Goal: Information Seeking & Learning: Learn about a topic

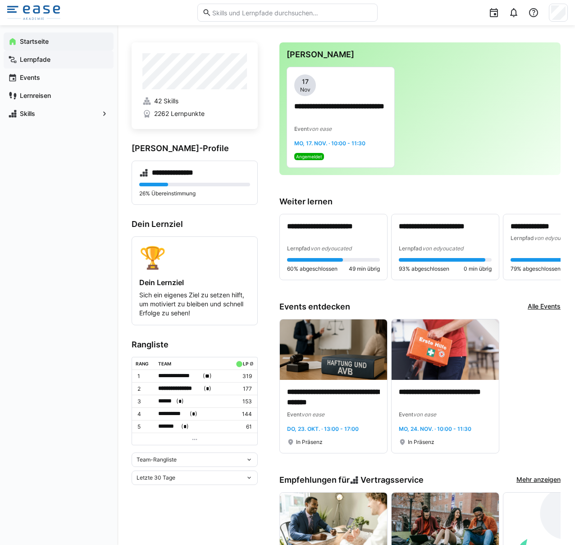
click at [64, 64] on div "Lernpfade" at bounding box center [59, 59] width 110 height 18
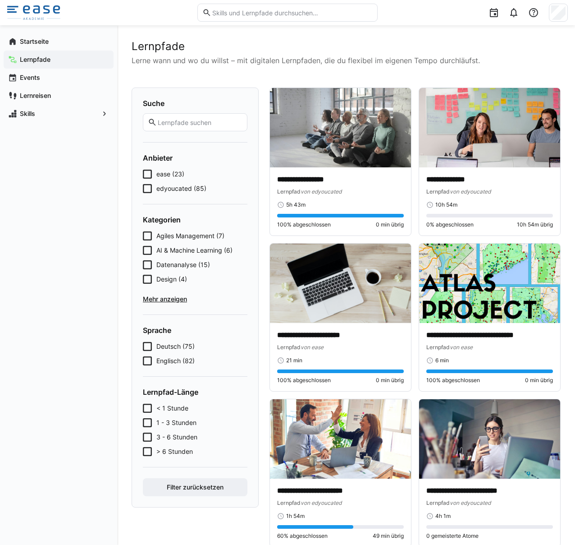
click at [167, 174] on span "ease (23)" at bounding box center [170, 174] width 28 height 9
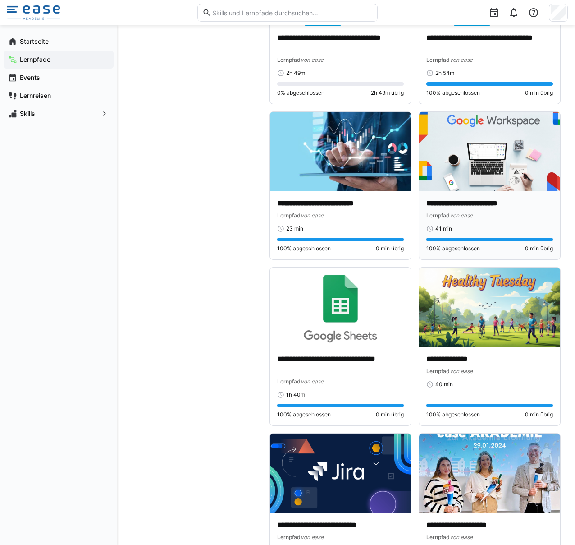
scroll to position [465, 0]
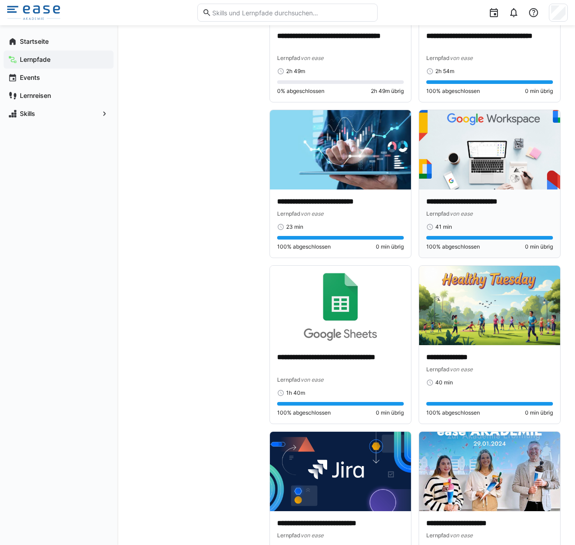
click at [483, 225] on div "41 min" at bounding box center [489, 226] width 127 height 7
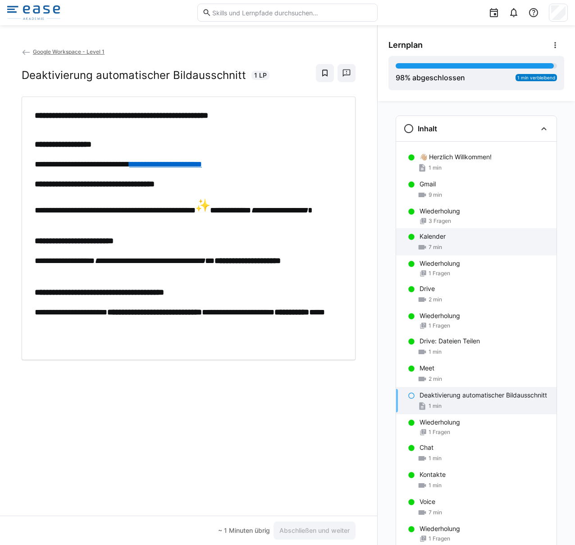
click at [469, 234] on div "Kalender" at bounding box center [485, 236] width 130 height 9
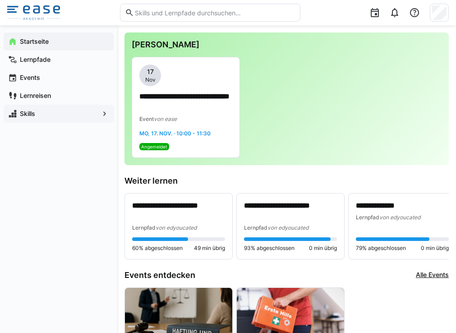
click at [0, 0] on app-navigation-label "Skills" at bounding box center [0, 0] width 0 height 0
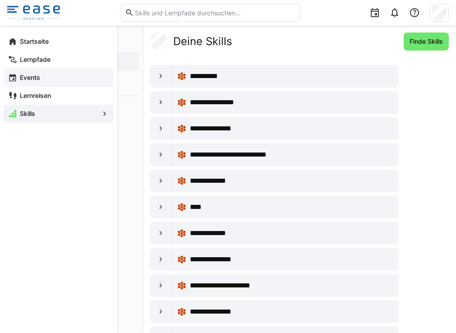
click at [0, 0] on app-navigation-label "Events" at bounding box center [0, 0] width 0 height 0
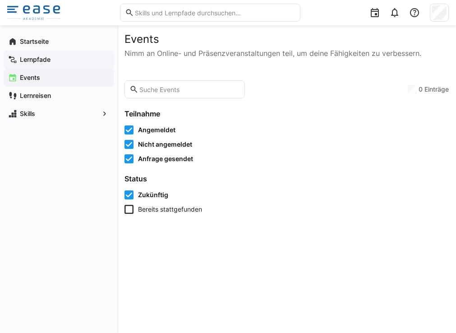
click at [36, 63] on span "Lernpfade" at bounding box center [63, 59] width 91 height 9
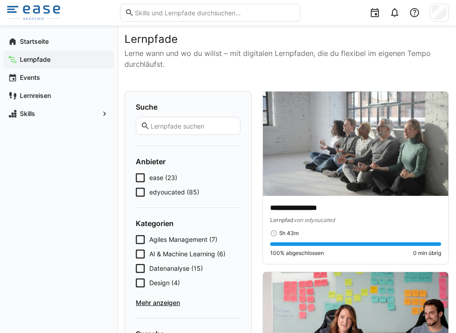
click at [164, 177] on span "ease (23)" at bounding box center [163, 177] width 28 height 9
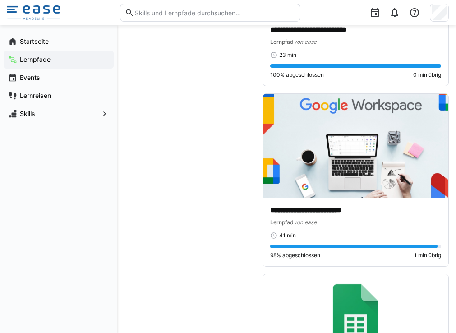
scroll to position [1261, 0]
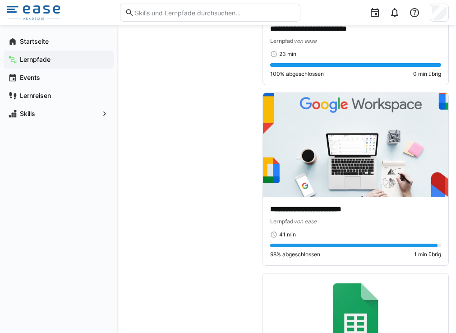
click at [289, 124] on img at bounding box center [355, 145] width 185 height 104
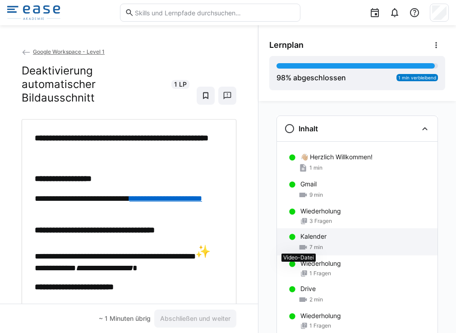
click at [289, 246] on eds-icon at bounding box center [302, 247] width 9 height 9
